Goal: Information Seeking & Learning: Compare options

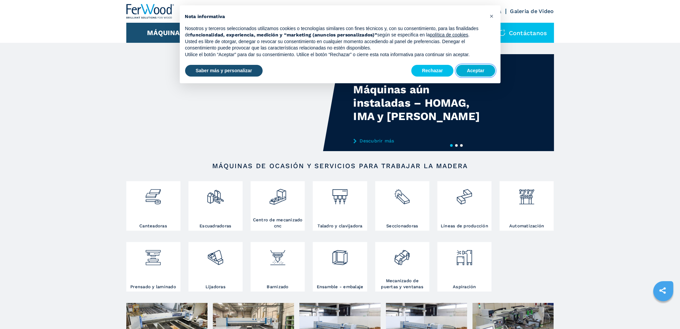
click at [483, 72] on button "Aceptar" at bounding box center [475, 71] width 39 height 12
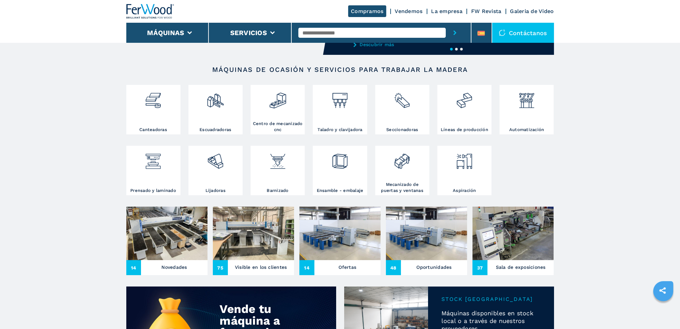
scroll to position [100, 0]
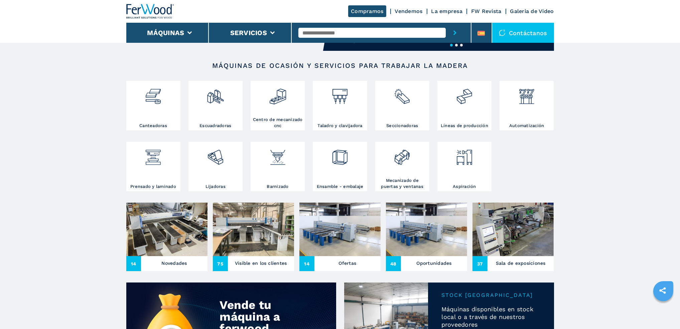
click at [332, 33] on input "text" at bounding box center [372, 33] width 147 height 10
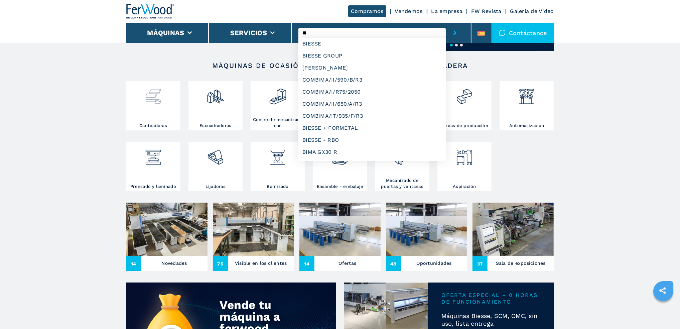
type input "**"
click at [148, 111] on div at bounding box center [153, 103] width 51 height 40
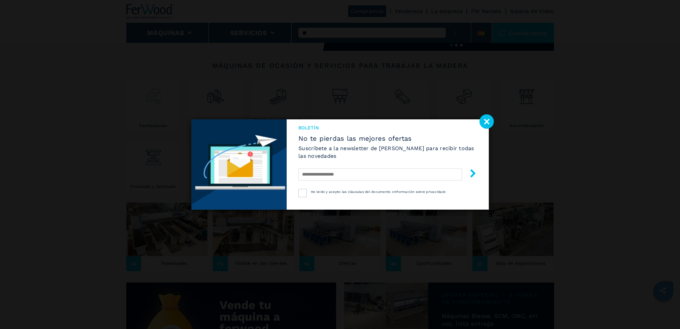
select select "**********"
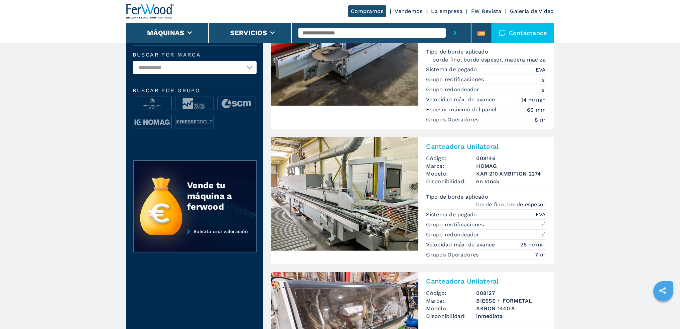
scroll to position [234, 0]
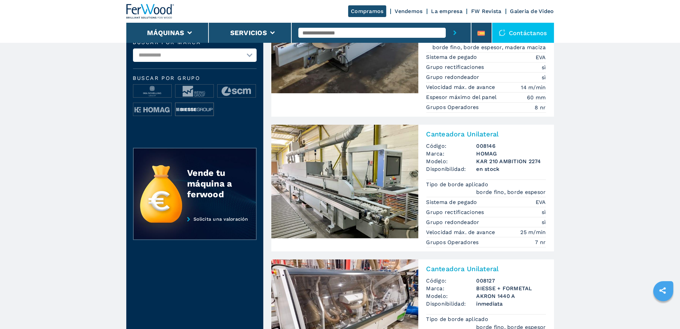
click at [182, 103] on img at bounding box center [194, 109] width 38 height 13
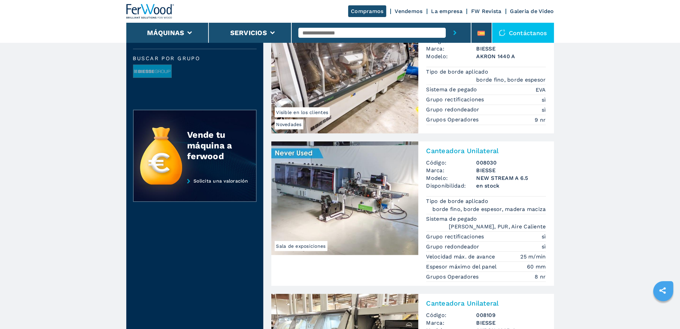
scroll to position [201, 0]
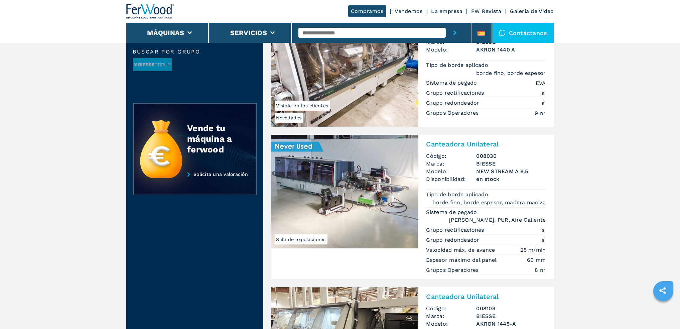
click at [315, 210] on img at bounding box center [344, 192] width 147 height 114
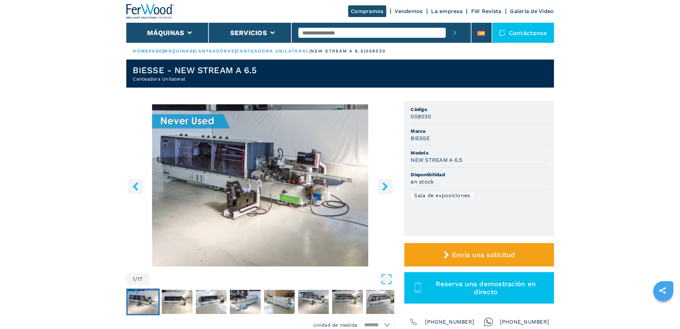
click at [302, 184] on img "Go to Slide 1" at bounding box center [260, 185] width 268 height 162
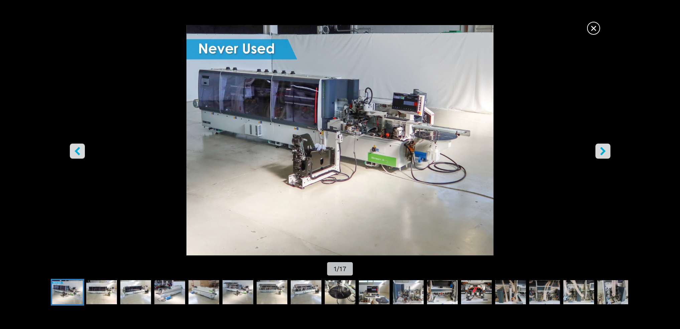
click at [606, 153] on icon "right-button" at bounding box center [603, 151] width 8 height 8
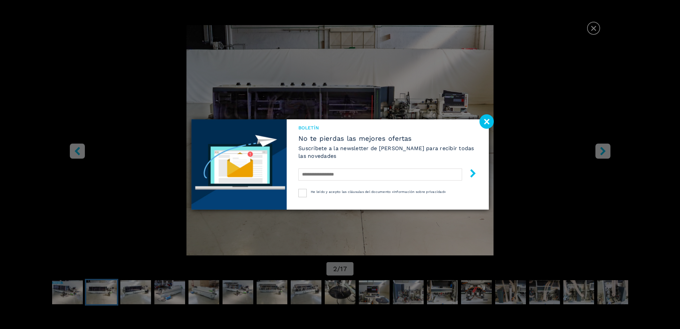
click at [606, 153] on div "Boletín No te pierdas las mejores ofertas Suscríbete a la newsletter de [PERSON…" at bounding box center [340, 164] width 680 height 329
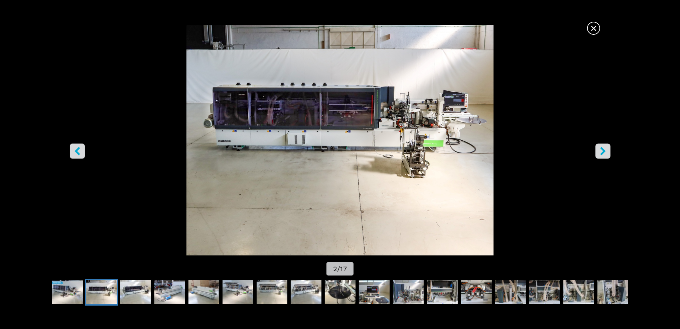
click at [606, 153] on icon "right-button" at bounding box center [603, 151] width 8 height 8
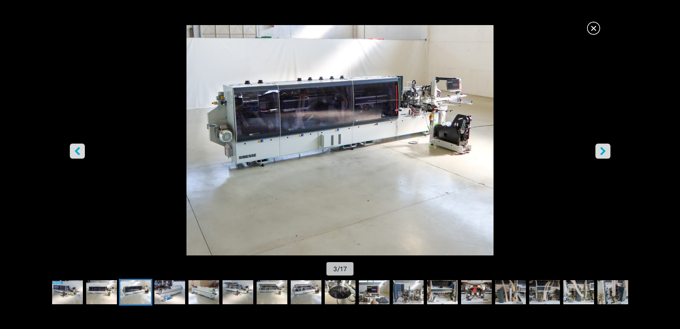
click at [606, 153] on icon "right-button" at bounding box center [603, 151] width 8 height 8
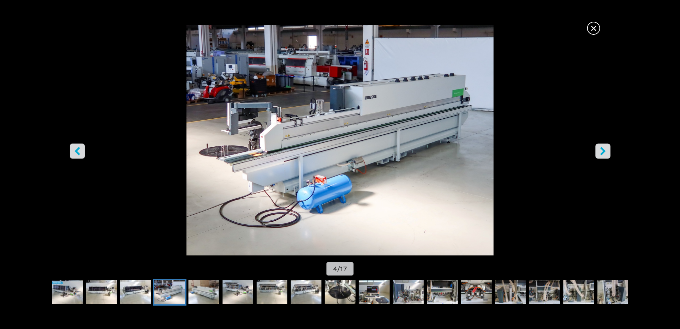
click at [606, 153] on icon "right-button" at bounding box center [603, 151] width 8 height 8
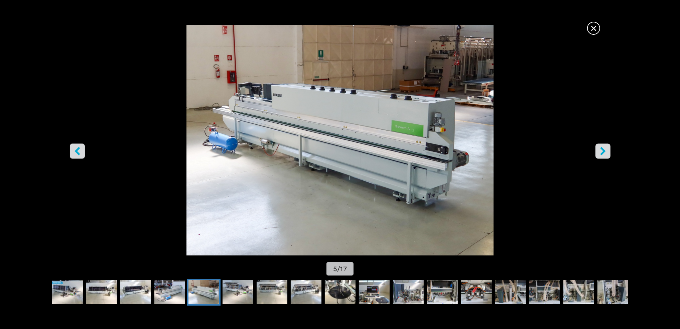
click at [606, 153] on icon "right-button" at bounding box center [603, 151] width 8 height 8
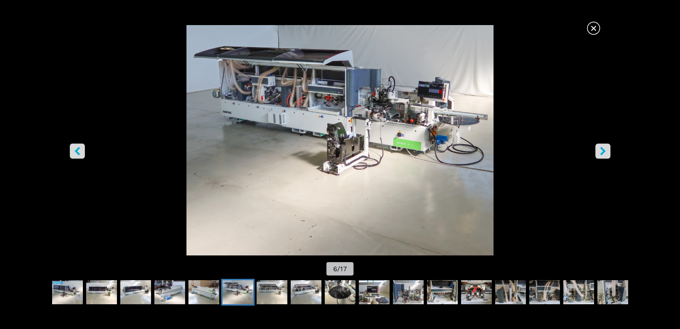
click at [606, 153] on icon "right-button" at bounding box center [603, 151] width 8 height 8
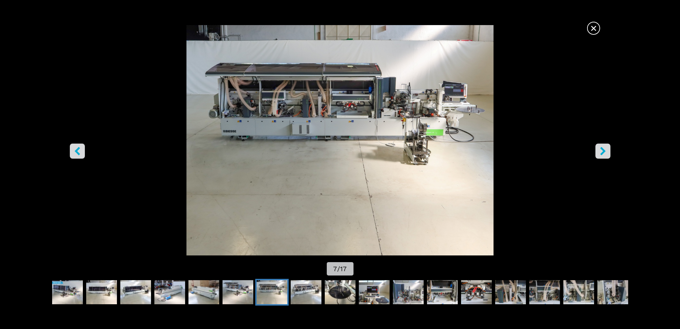
click at [606, 153] on icon "right-button" at bounding box center [603, 151] width 8 height 8
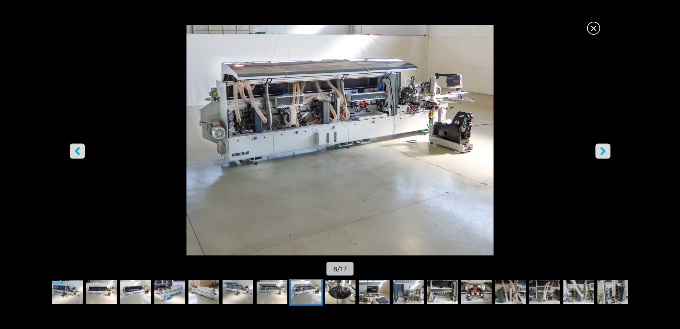
click at [606, 153] on icon "right-button" at bounding box center [603, 151] width 8 height 8
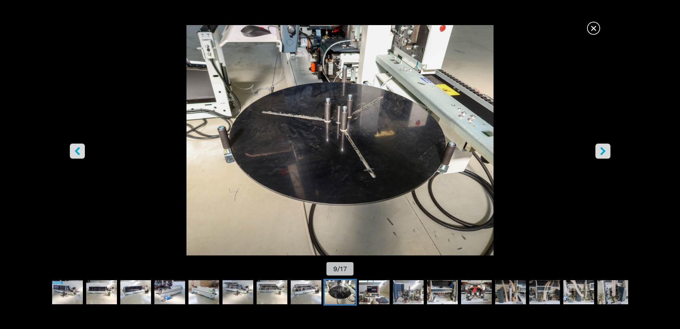
click at [606, 153] on icon "right-button" at bounding box center [603, 151] width 8 height 8
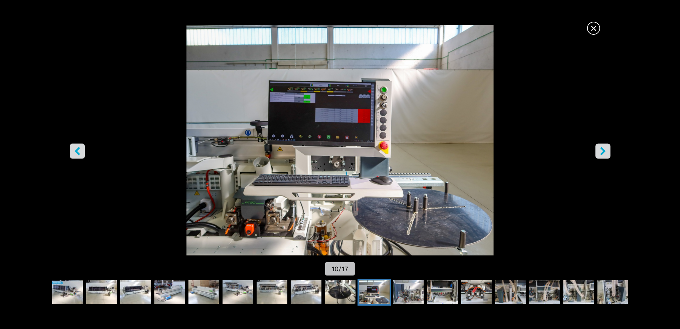
click at [606, 153] on icon "right-button" at bounding box center [603, 151] width 8 height 8
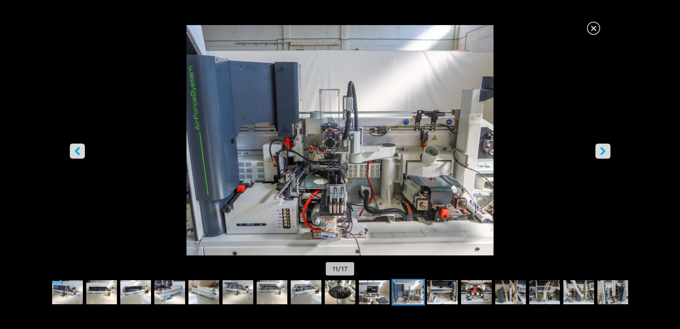
click at [606, 153] on icon "right-button" at bounding box center [603, 151] width 8 height 8
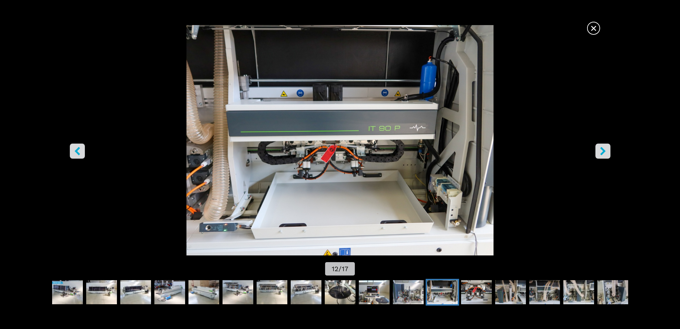
click at [606, 153] on icon "right-button" at bounding box center [603, 151] width 8 height 8
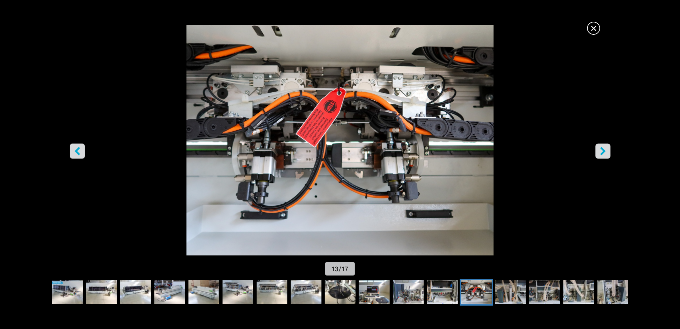
click at [606, 153] on icon "right-button" at bounding box center [603, 151] width 8 height 8
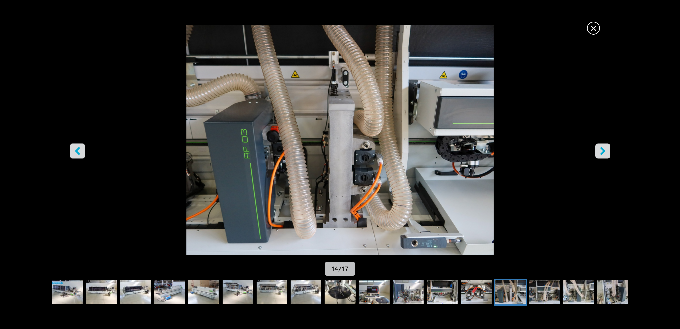
click at [606, 153] on icon "right-button" at bounding box center [603, 151] width 8 height 8
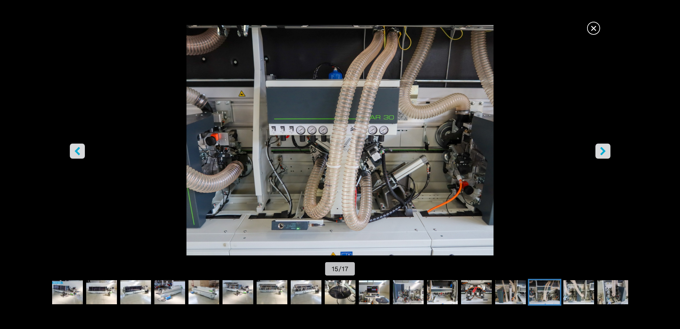
click at [82, 154] on button "left-button" at bounding box center [77, 151] width 15 height 15
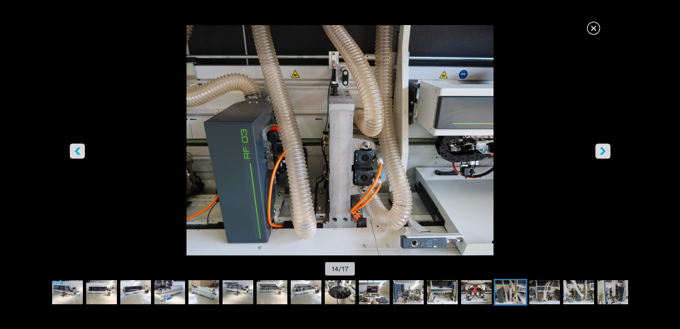
click at [601, 152] on icon "right-button" at bounding box center [603, 151] width 8 height 8
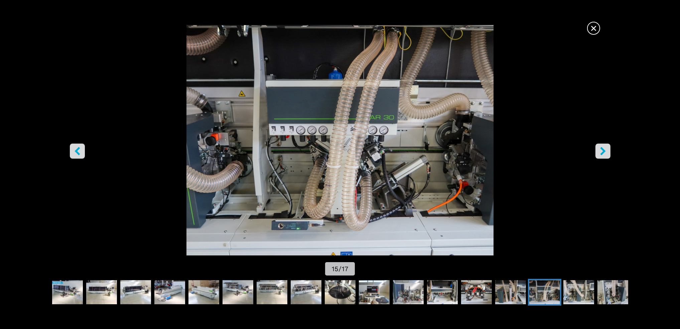
click at [601, 153] on icon "right-button" at bounding box center [603, 151] width 8 height 8
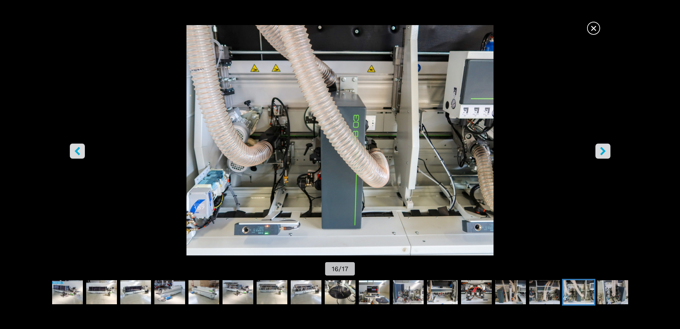
click at [601, 153] on icon "right-button" at bounding box center [603, 151] width 8 height 8
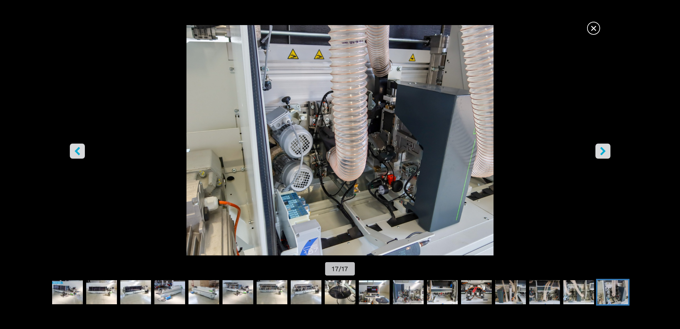
click at [601, 153] on icon "right-button" at bounding box center [603, 151] width 8 height 8
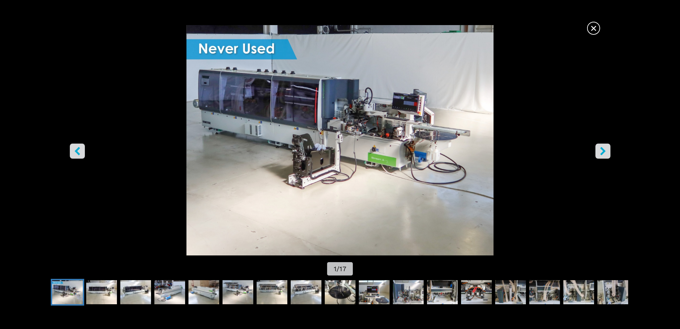
click at [601, 153] on icon "right-button" at bounding box center [603, 151] width 8 height 8
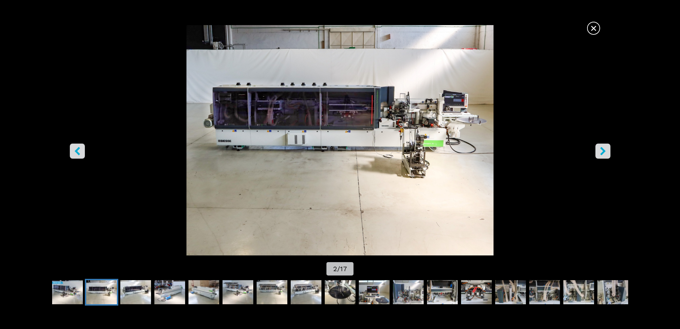
click at [593, 31] on span "×" at bounding box center [594, 27] width 12 height 12
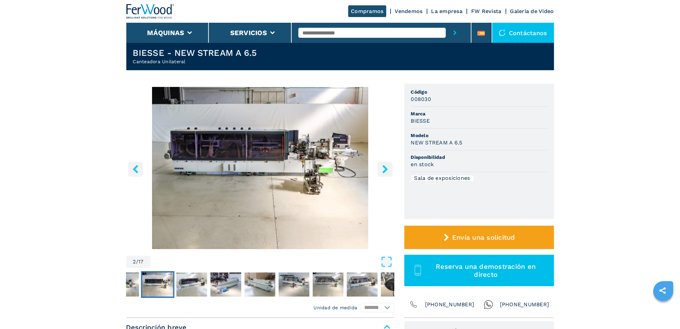
scroll to position [33, 0]
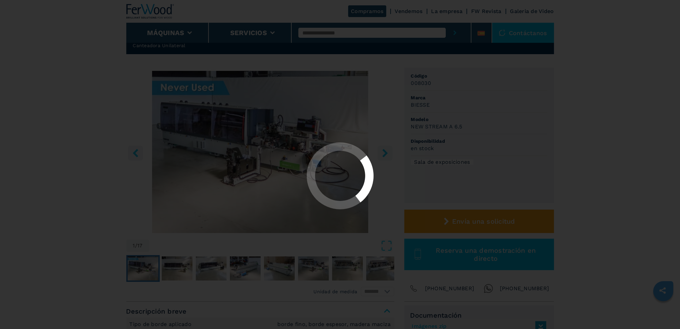
select select "**********"
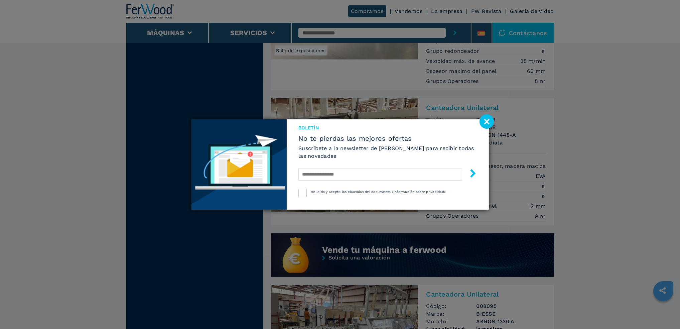
scroll to position [401, 0]
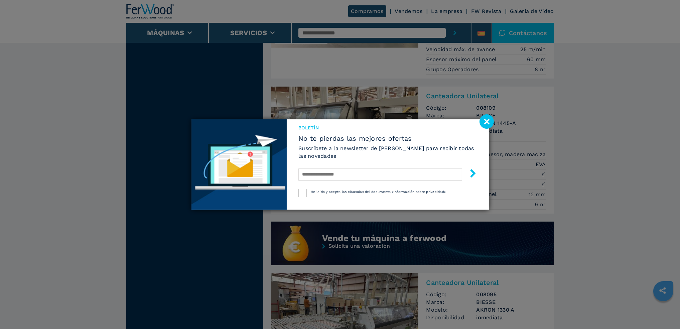
click at [484, 125] on image at bounding box center [487, 121] width 14 height 14
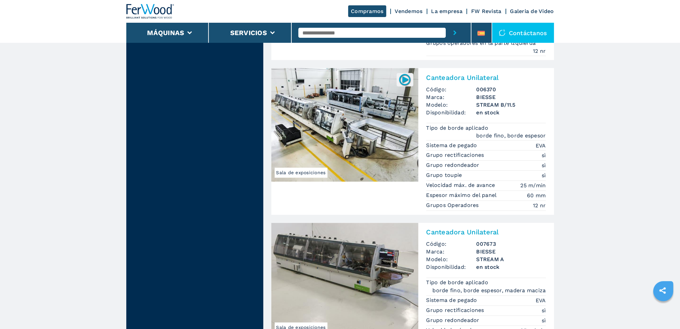
scroll to position [1571, 0]
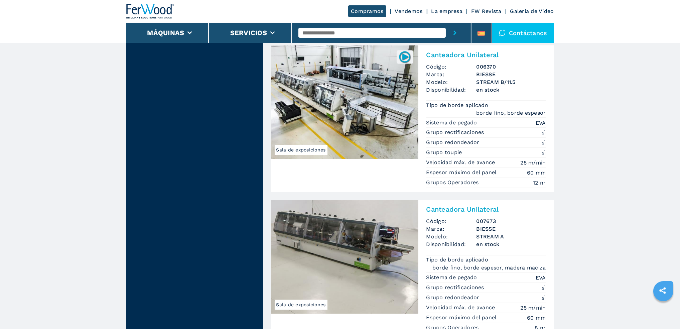
click at [362, 91] on img at bounding box center [344, 102] width 147 height 114
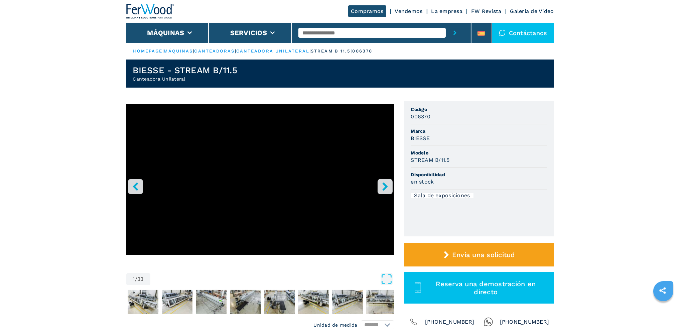
click at [385, 188] on icon "right-button" at bounding box center [384, 186] width 5 height 8
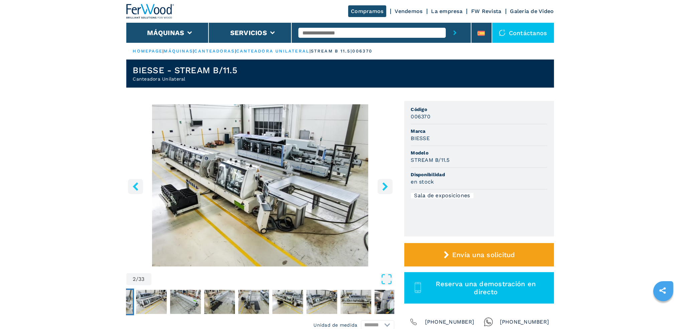
click at [385, 188] on icon "right-button" at bounding box center [384, 186] width 5 height 8
click at [380, 188] on button "right-button" at bounding box center [385, 186] width 15 height 15
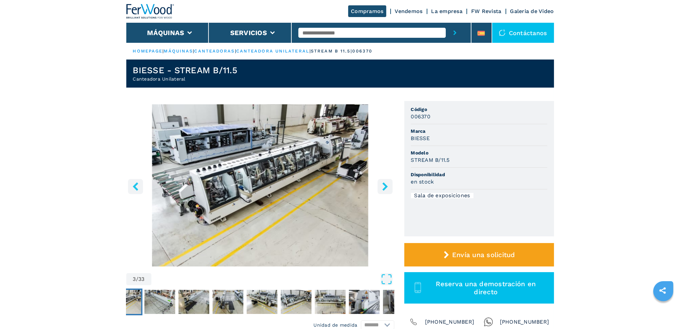
click at [245, 210] on img "Go to Slide 3" at bounding box center [260, 185] width 268 height 162
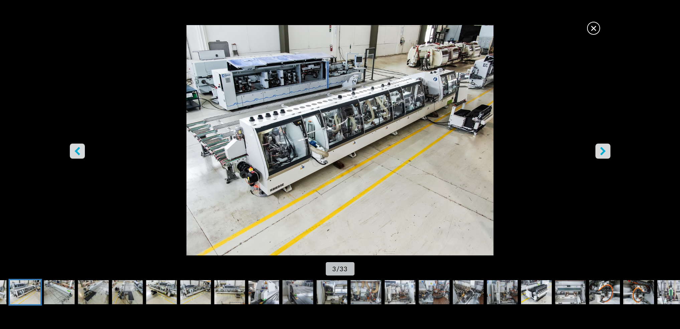
click at [601, 157] on button "right-button" at bounding box center [603, 151] width 15 height 15
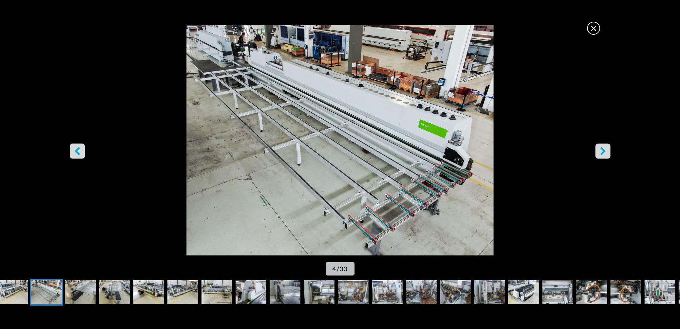
click at [601, 157] on button "right-button" at bounding box center [603, 151] width 15 height 15
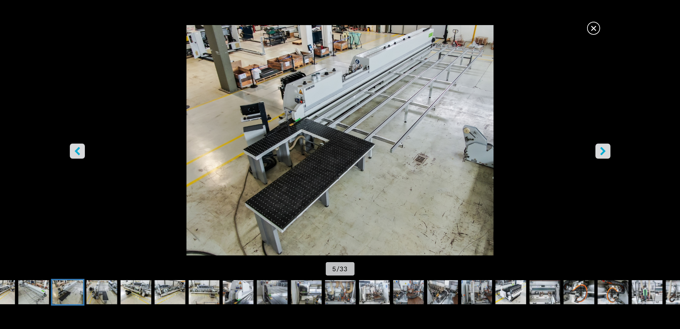
click at [601, 157] on button "right-button" at bounding box center [603, 151] width 15 height 15
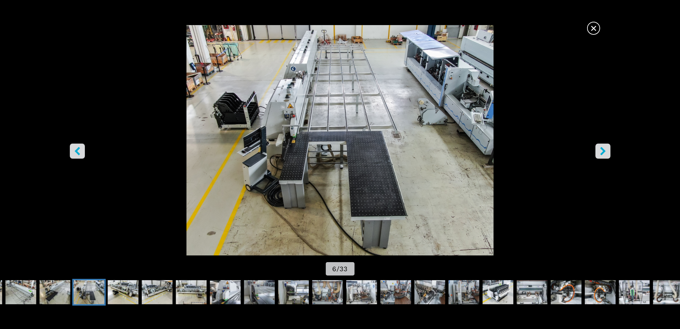
click at [601, 157] on button "right-button" at bounding box center [603, 151] width 15 height 15
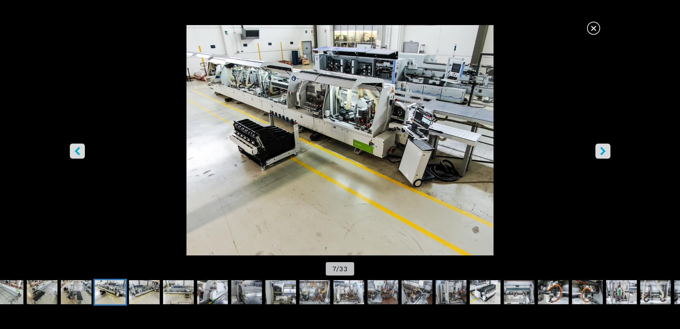
click at [601, 157] on button "right-button" at bounding box center [603, 151] width 15 height 15
